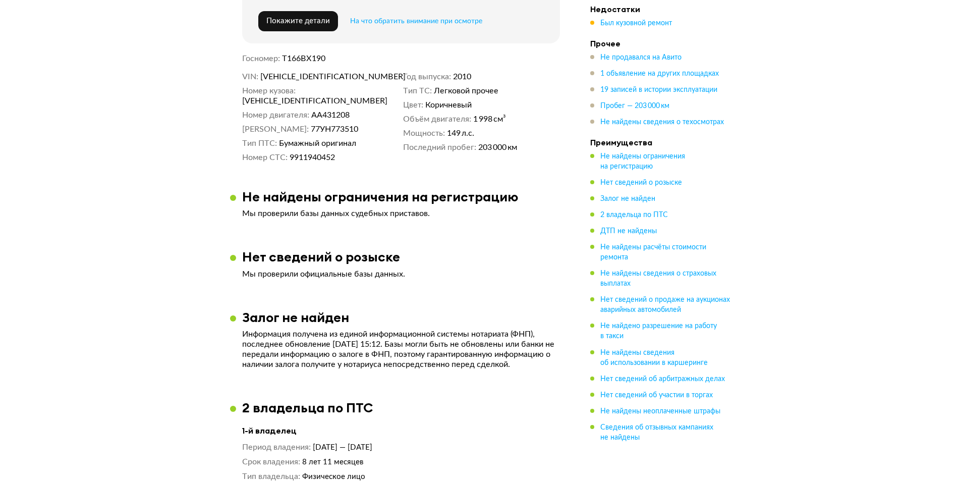
scroll to position [572, 0]
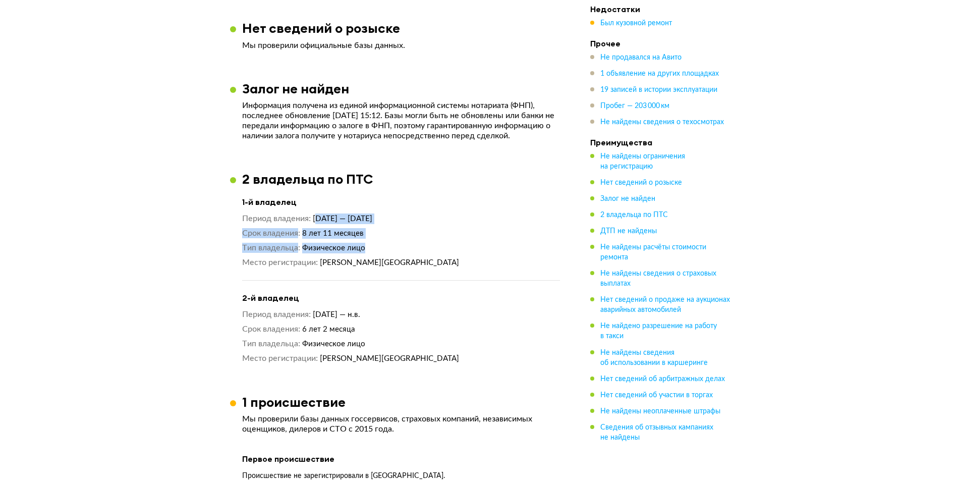
drag, startPoint x: 319, startPoint y: 217, endPoint x: 457, endPoint y: 249, distance: 140.8
click at [457, 249] on div "Период владения [DATE] — [DATE] Срок владения 8 лет 11 месяцев Тип владельца Фи…" at bounding box center [401, 240] width 318 height 54
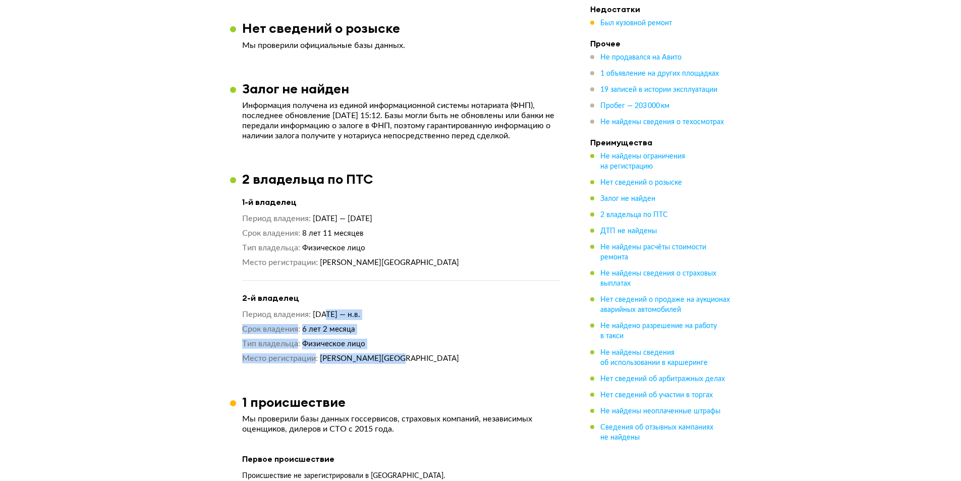
drag, startPoint x: 323, startPoint y: 314, endPoint x: 458, endPoint y: 349, distance: 139.1
click at [458, 349] on div "Период владения [DATE] — н.в. Срок владения 6 лет 2 месяца Тип владельца Физиче…" at bounding box center [401, 336] width 318 height 54
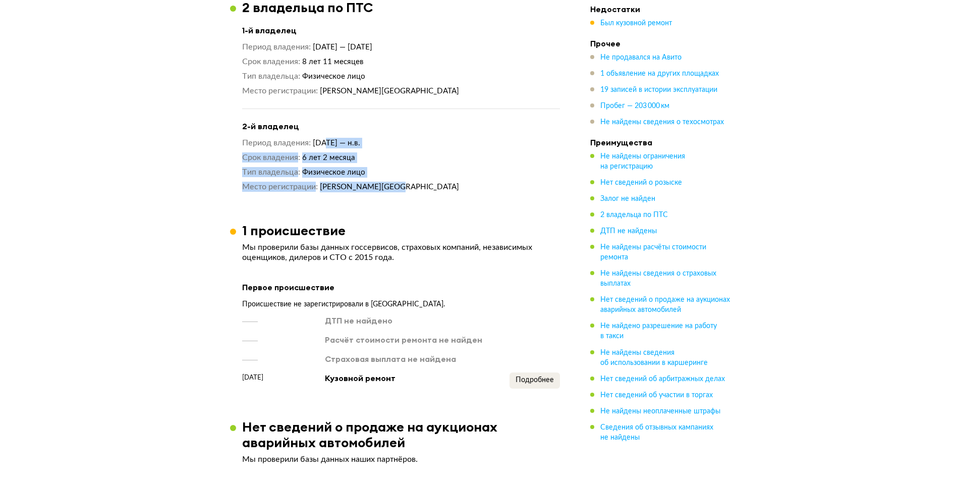
scroll to position [858, 0]
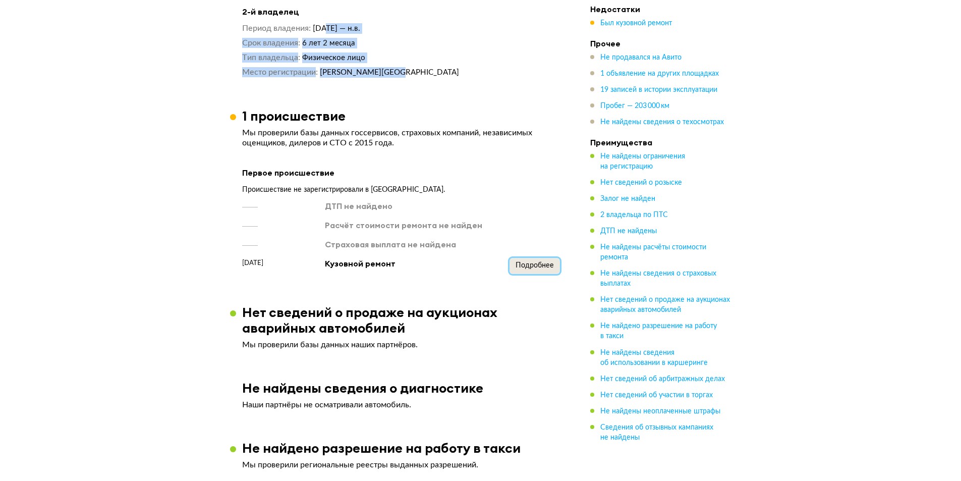
click at [527, 262] on span "Подробнее" at bounding box center [535, 265] width 38 height 7
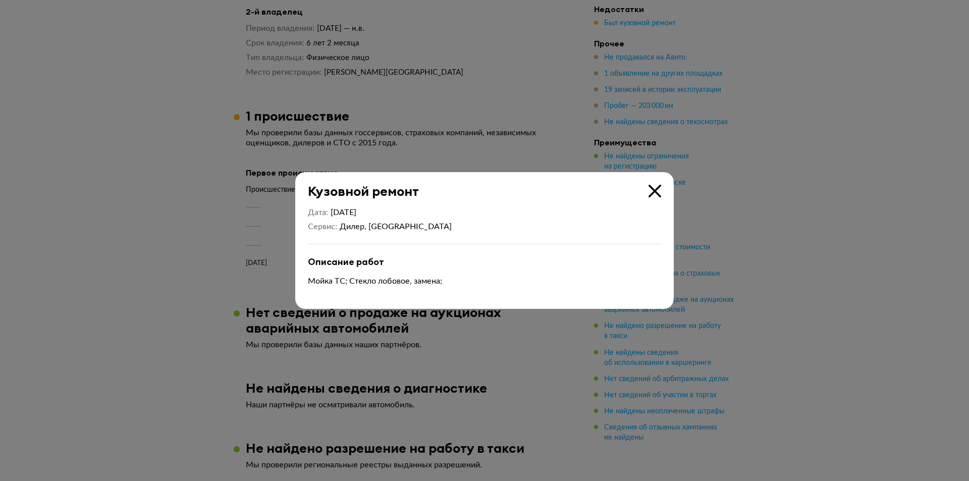
click at [352, 285] on p "Мойка ТС; Стекло лобовое, замена;" at bounding box center [484, 280] width 353 height 11
drag, startPoint x: 352, startPoint y: 285, endPoint x: 469, endPoint y: 285, distance: 116.5
click at [469, 285] on p "Мойка ТС; Стекло лобовое, замена;" at bounding box center [484, 280] width 353 height 11
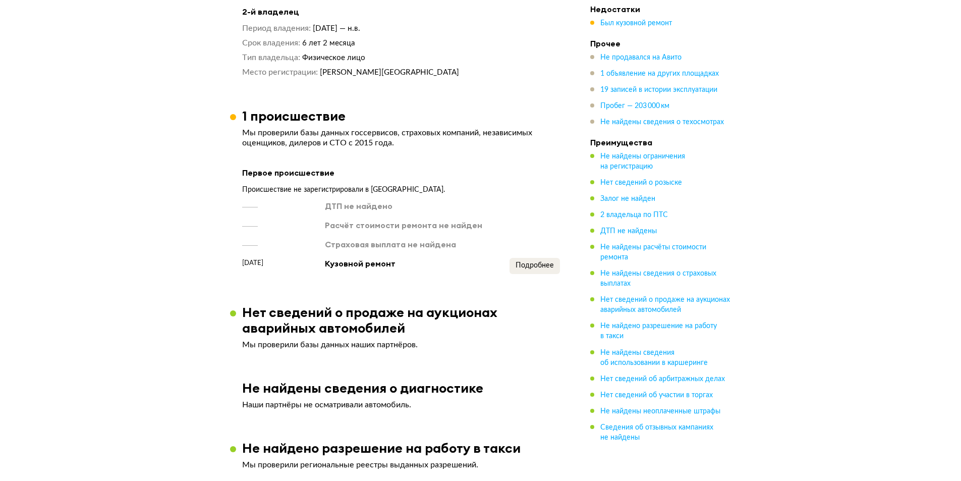
drag, startPoint x: 269, startPoint y: 259, endPoint x: 560, endPoint y: 258, distance: 291.6
click at [560, 258] on article "1 происшествие Мы проверили базы данных госсервисов, страховых компаний, незави…" at bounding box center [401, 191] width 342 height 166
click at [313, 185] on div "Происшествие не зарегистрировали в [GEOGRAPHIC_DATA]." at bounding box center [401, 189] width 318 height 9
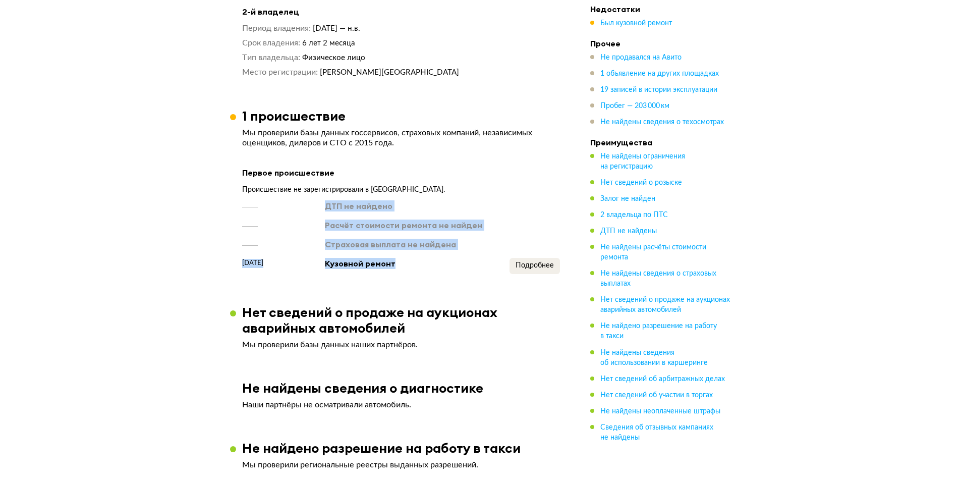
drag, startPoint x: 315, startPoint y: 196, endPoint x: 485, endPoint y: 259, distance: 181.6
click at [485, 259] on div "ДТП не найдено Расчёт стоимости ремонта не найден Страховая выплата не найдена …" at bounding box center [401, 237] width 318 height 74
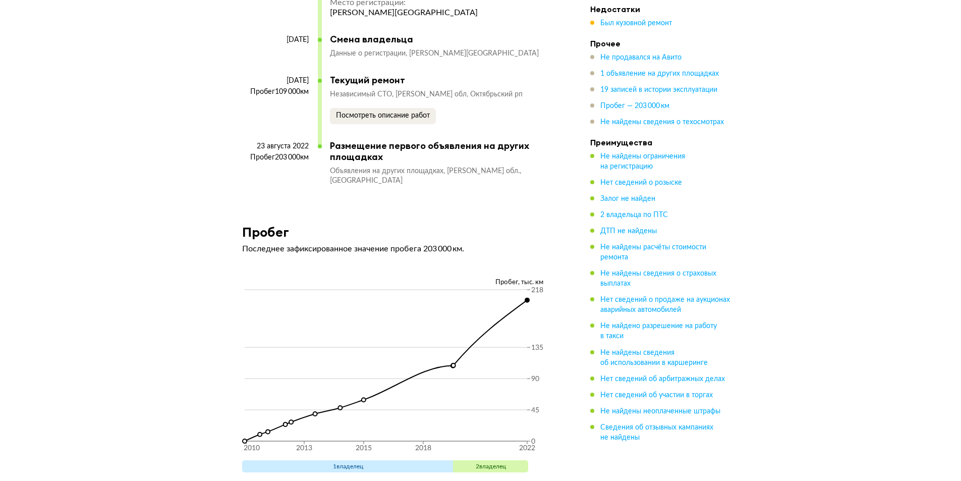
scroll to position [3077, 0]
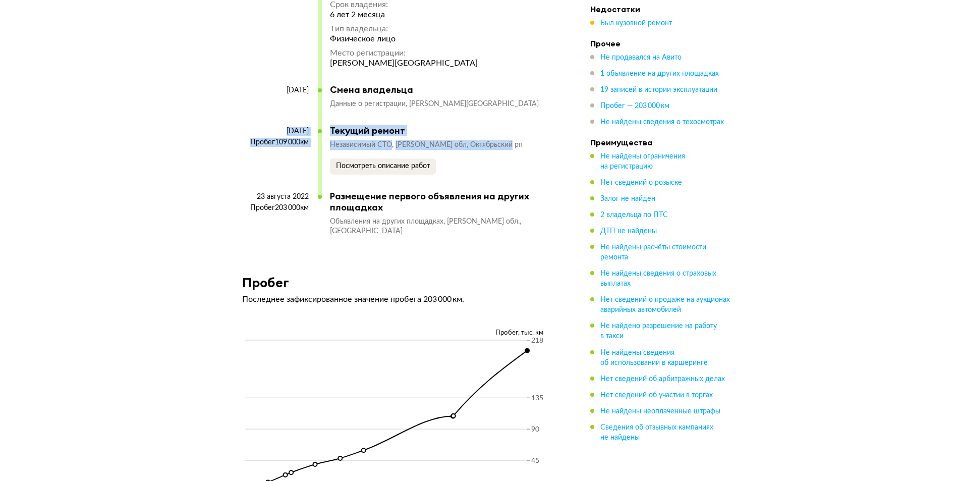
drag, startPoint x: 264, startPoint y: 124, endPoint x: 575, endPoint y: 138, distance: 311.6
drag, startPoint x: 262, startPoint y: 126, endPoint x: 276, endPoint y: 129, distance: 13.9
click at [263, 127] on div "[DATE]" at bounding box center [275, 131] width 67 height 9
drag, startPoint x: 277, startPoint y: 171, endPoint x: 277, endPoint y: 184, distance: 13.6
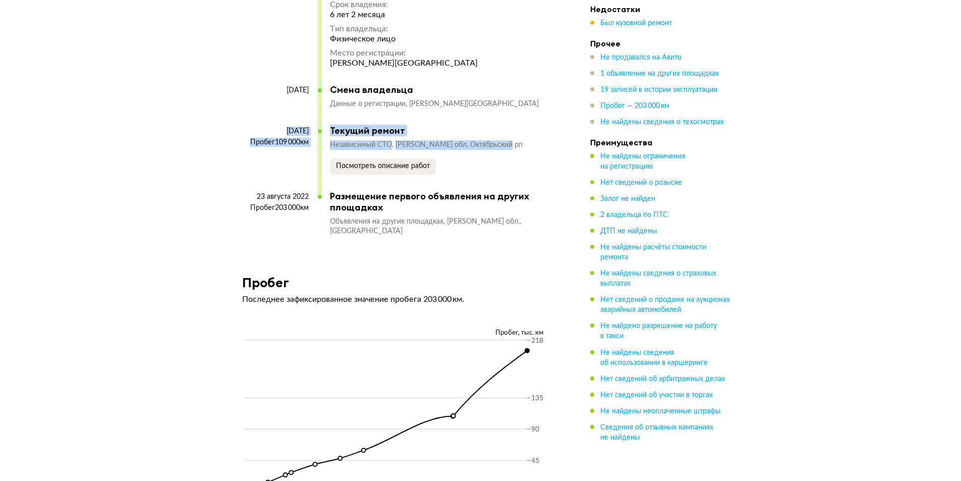
click at [277, 172] on div "[DATE] Пробег 109 000 км" at bounding box center [280, 159] width 76 height 64
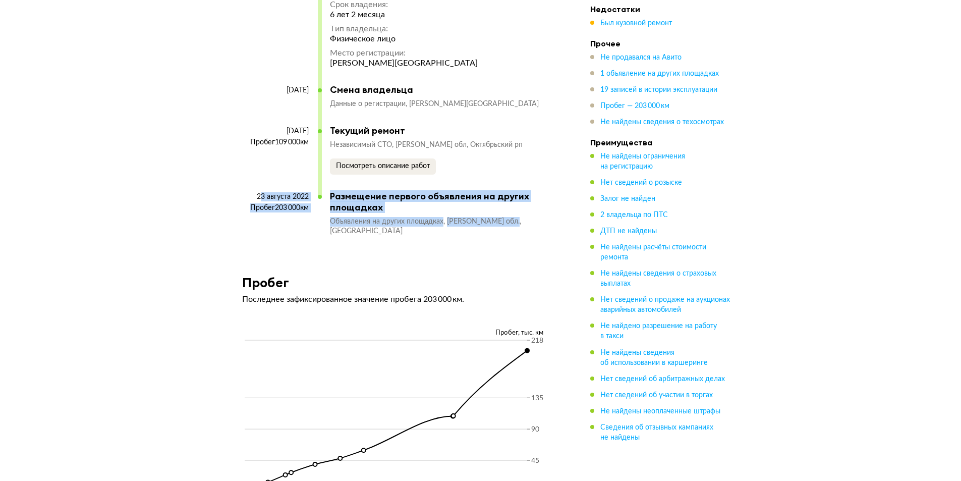
drag, startPoint x: 258, startPoint y: 186, endPoint x: 557, endPoint y: 211, distance: 300.2
click at [297, 205] on div "[DATE] Пробег 203 000 км" at bounding box center [280, 218] width 76 height 52
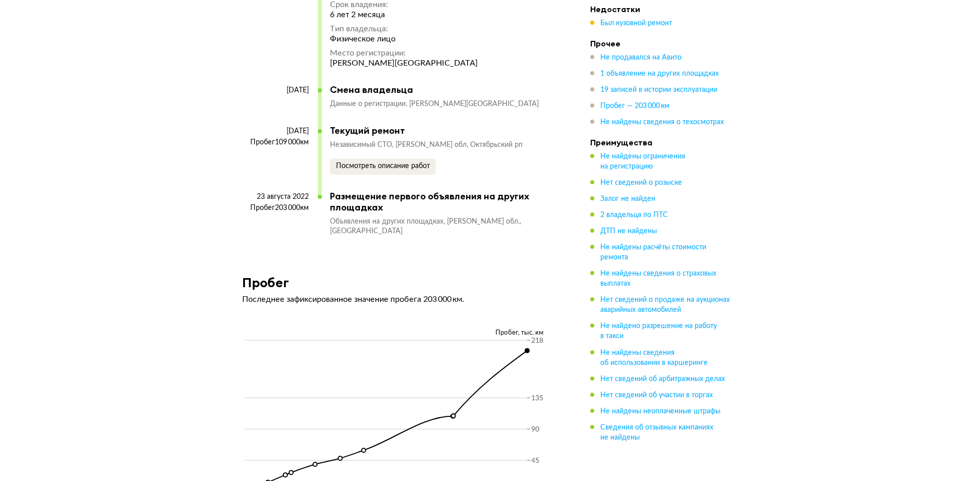
scroll to position [2926, 0]
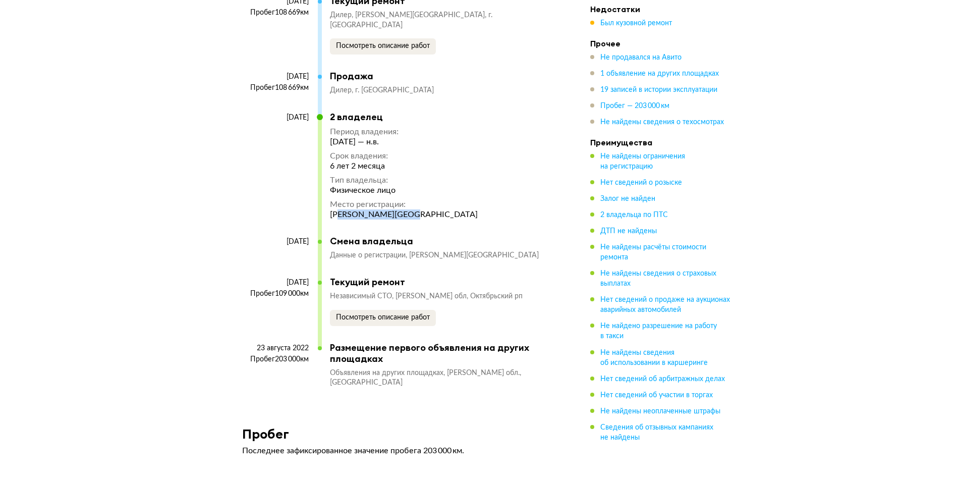
drag, startPoint x: 343, startPoint y: 209, endPoint x: 451, endPoint y: 209, distance: 108.5
click at [451, 209] on div "[DATE] 2 владелец Период владения : [DATE] — н.в. Срок владения : 6 лет 2 месяц…" at bounding box center [396, 173] width 308 height 124
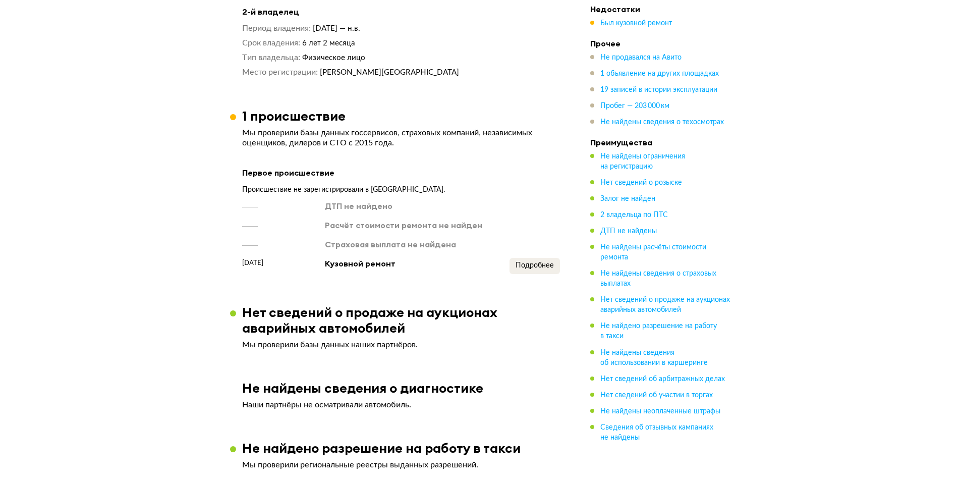
scroll to position [605, 0]
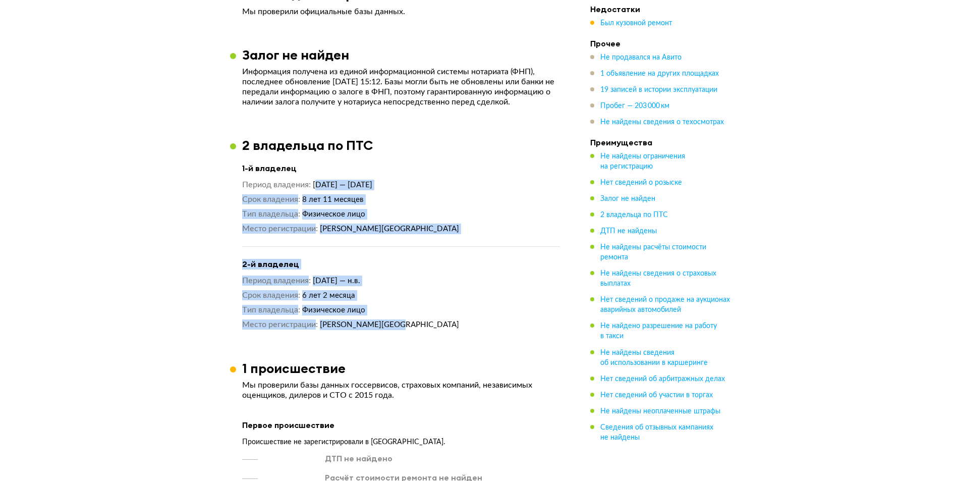
drag, startPoint x: 327, startPoint y: 197, endPoint x: 442, endPoint y: 322, distance: 169.9
click at [442, 322] on div "1-й владелец Период владения [DATE] — [DATE] Срок владения 8 лет 11 месяцев Тип…" at bounding box center [401, 245] width 318 height 169
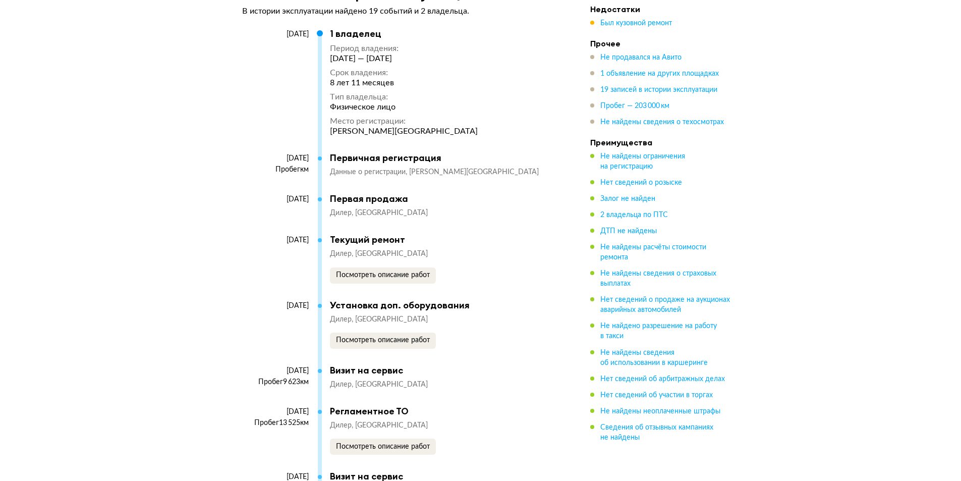
scroll to position [2264, 0]
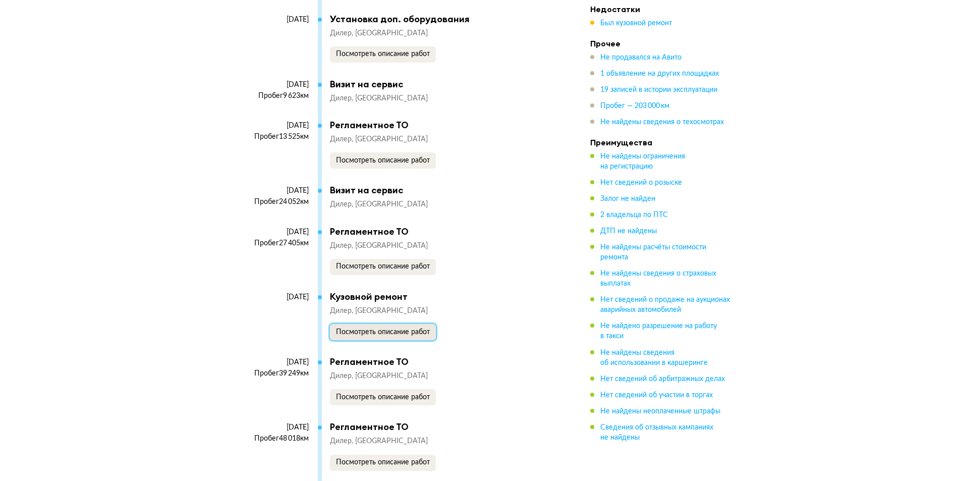
click at [358, 328] on span "Посмотреть описание работ" at bounding box center [383, 331] width 94 height 7
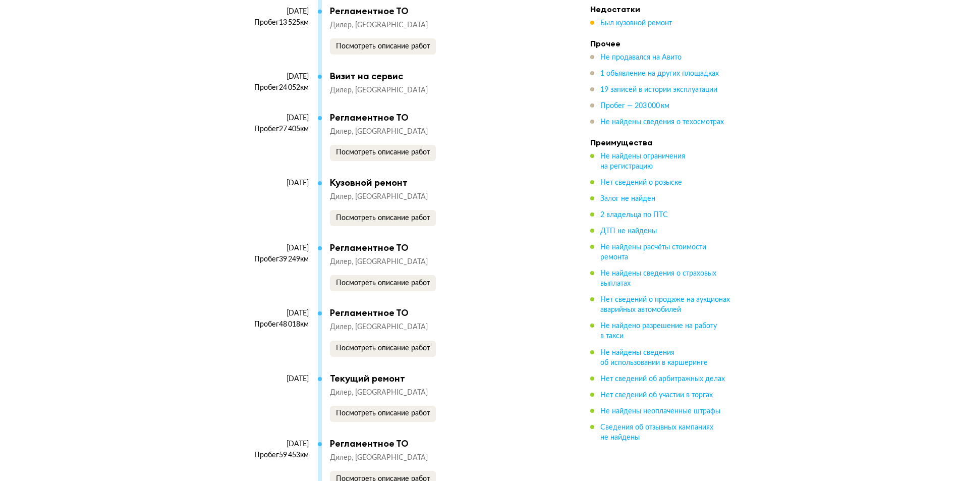
scroll to position [2435, 0]
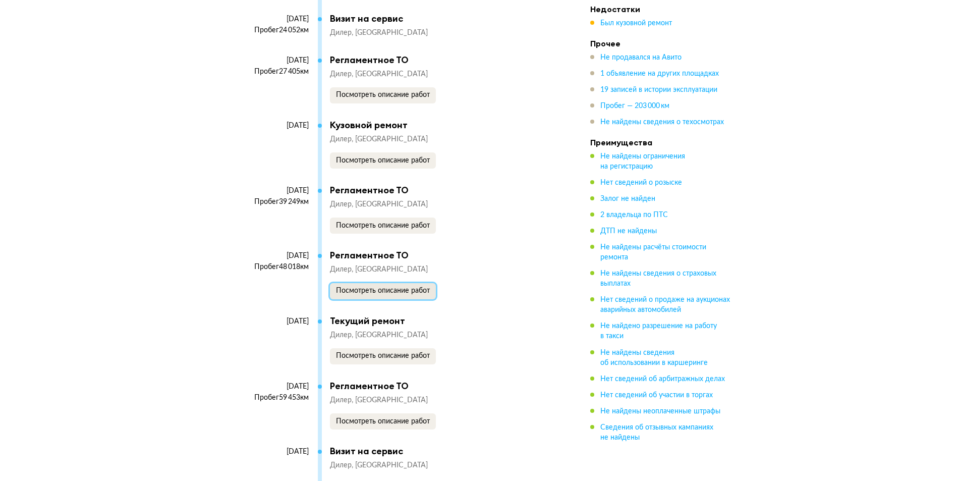
click at [374, 293] on span "Посмотреть описание работ" at bounding box center [383, 290] width 94 height 7
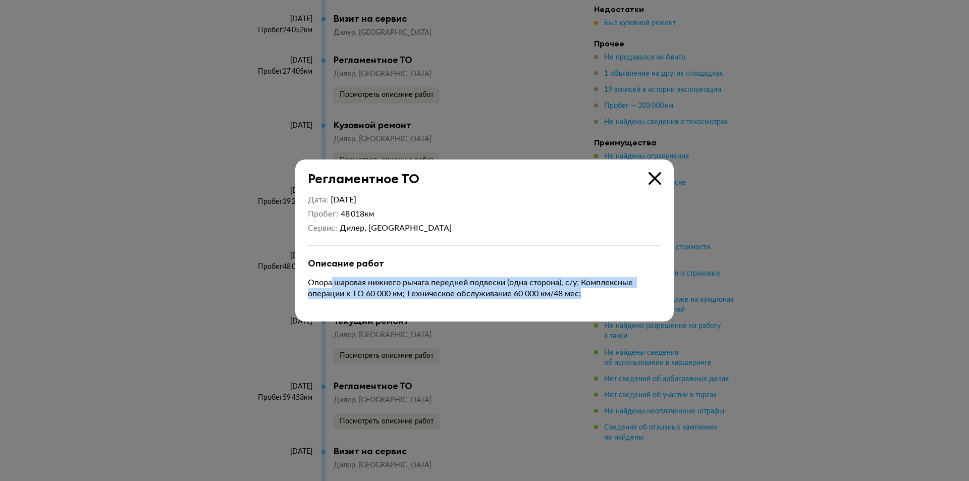
drag, startPoint x: 332, startPoint y: 283, endPoint x: 645, endPoint y: 294, distance: 313.5
click at [645, 294] on p "Опора шаровая нижнего рычага передней подвески (одна сторона), с/у; Комплексные…" at bounding box center [484, 288] width 353 height 22
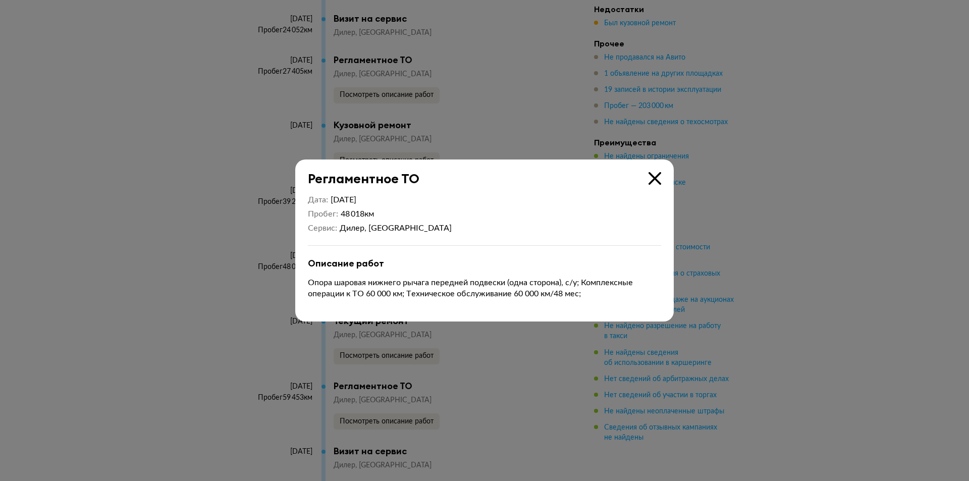
click at [261, 284] on div at bounding box center [484, 240] width 969 height 481
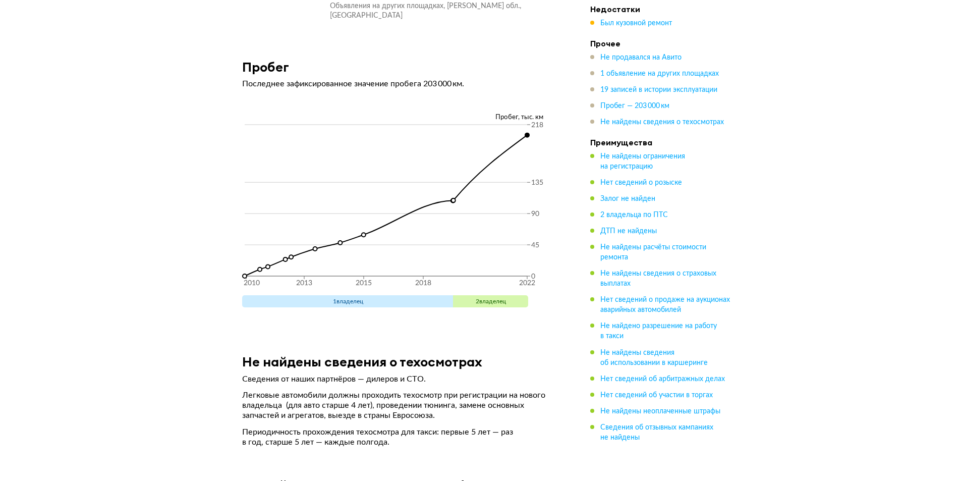
scroll to position [3521, 0]
